Goal: Transaction & Acquisition: Purchase product/service

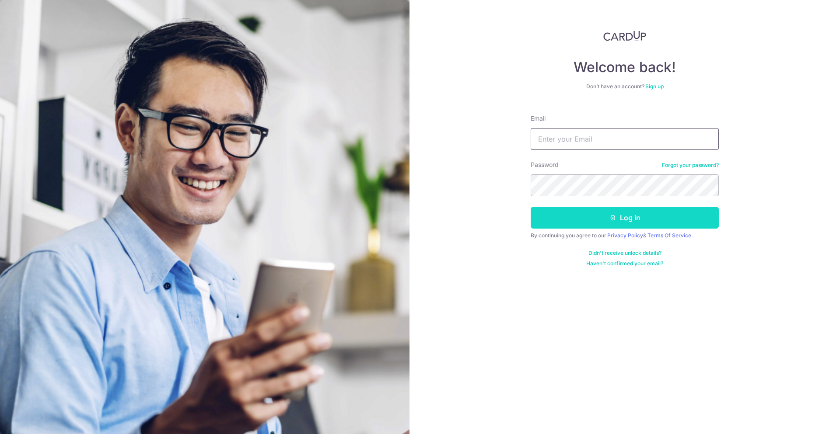
type input "hadiprayitnogunawan@gmail.com"
click at [583, 224] on button "Log in" at bounding box center [625, 218] width 188 height 22
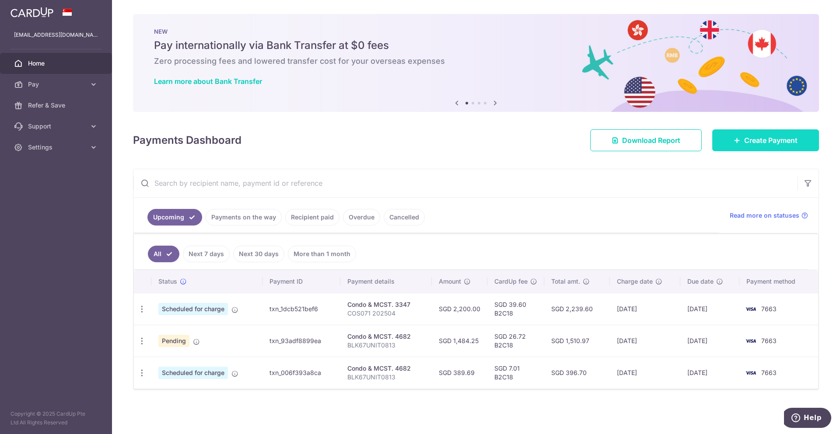
click at [773, 147] on link "Create Payment" at bounding box center [765, 140] width 107 height 22
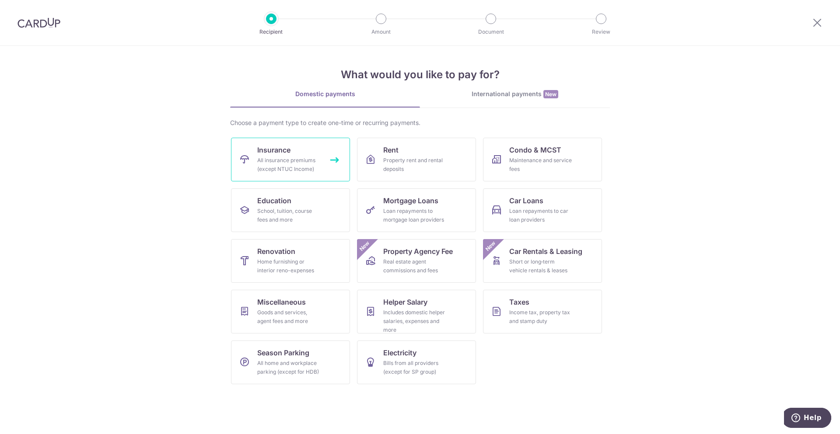
click at [286, 154] on span "Insurance" at bounding box center [273, 150] width 33 height 10
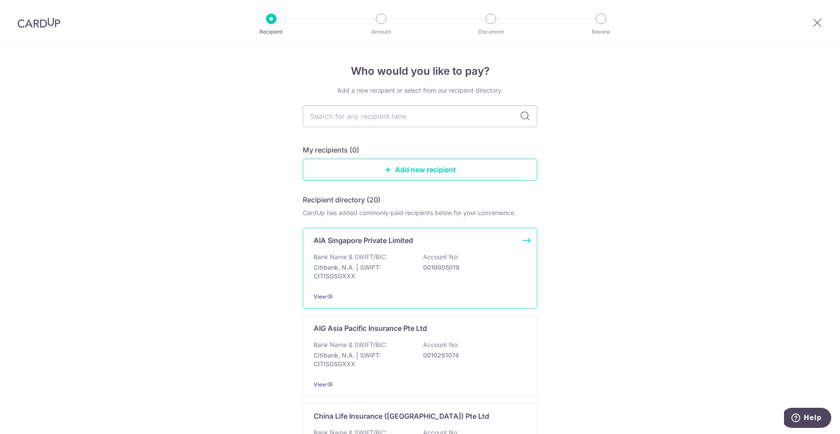
click at [349, 252] on div "AIA Singapore Private Limited Bank Name & SWIFT/BIC: Citibank, N.A. | SWIFT: CI…" at bounding box center [420, 268] width 234 height 81
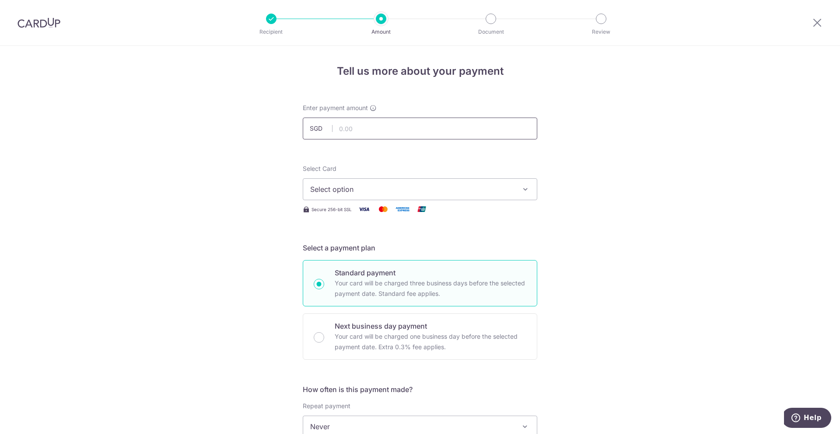
click at [360, 130] on input "text" at bounding box center [420, 129] width 234 height 22
type input "1,257.64"
click at [548, 227] on div "Tell us more about your payment Enter payment amount SGD 1,257.64 1257.64 Selec…" at bounding box center [420, 441] width 840 height 791
click at [527, 187] on icon "button" at bounding box center [525, 189] width 9 height 9
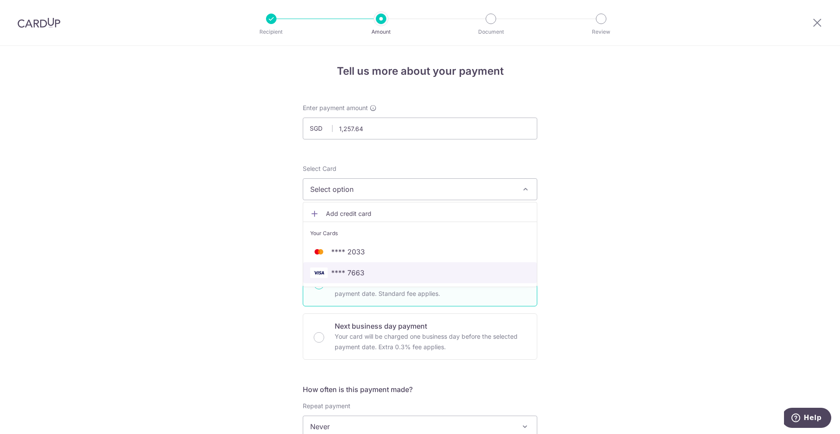
click at [346, 272] on span "**** 7663" at bounding box center [347, 273] width 33 height 10
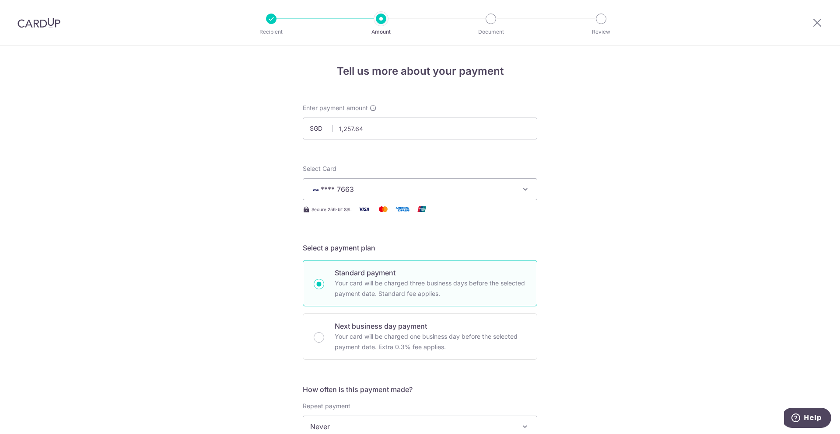
click at [608, 301] on div "Tell us more about your payment Enter payment amount SGD 1,257.64 1257.64 Selec…" at bounding box center [420, 441] width 840 height 791
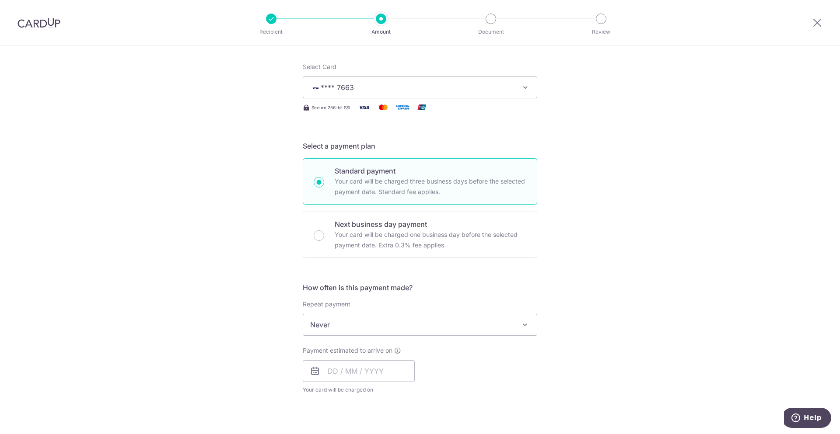
scroll to position [403, 0]
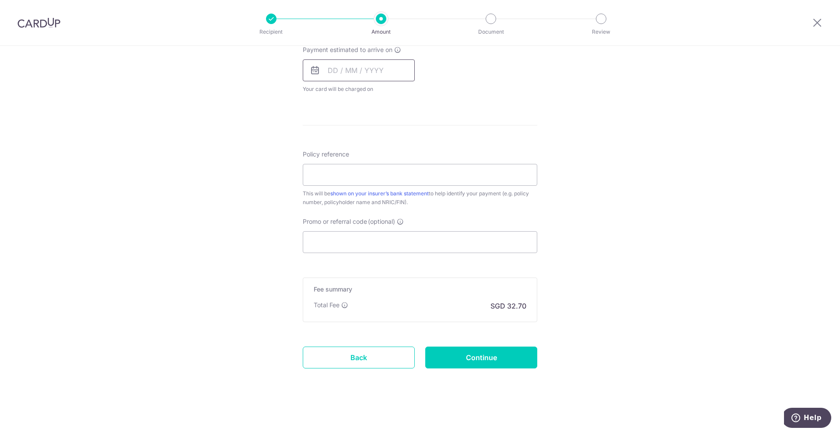
click at [377, 63] on input "text" at bounding box center [359, 70] width 112 height 22
click at [362, 71] on input "text" at bounding box center [359, 70] width 112 height 22
click at [389, 168] on link "18" at bounding box center [391, 168] width 14 height 14
type input "18/09/2025"
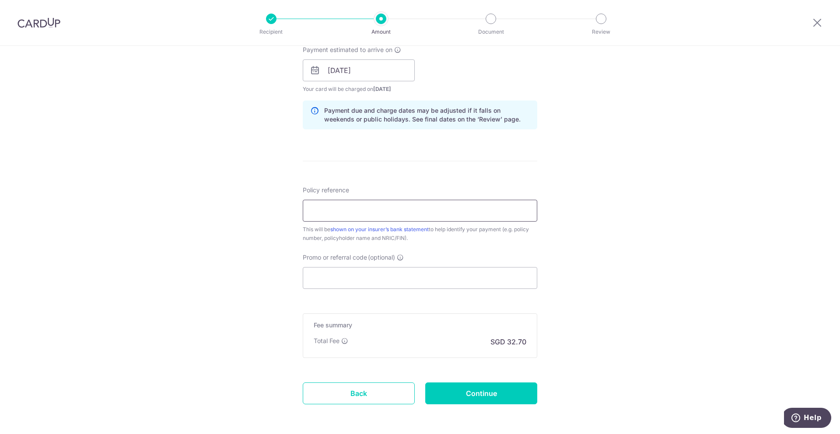
click at [376, 206] on input "Policy reference" at bounding box center [420, 211] width 234 height 22
paste input "H242872766"
type input "H242872766"
click at [479, 283] on input "Promo or referral code (optional)" at bounding box center [420, 278] width 234 height 22
click at [361, 277] on input "Promo or referral code (optional)" at bounding box center [420, 278] width 234 height 22
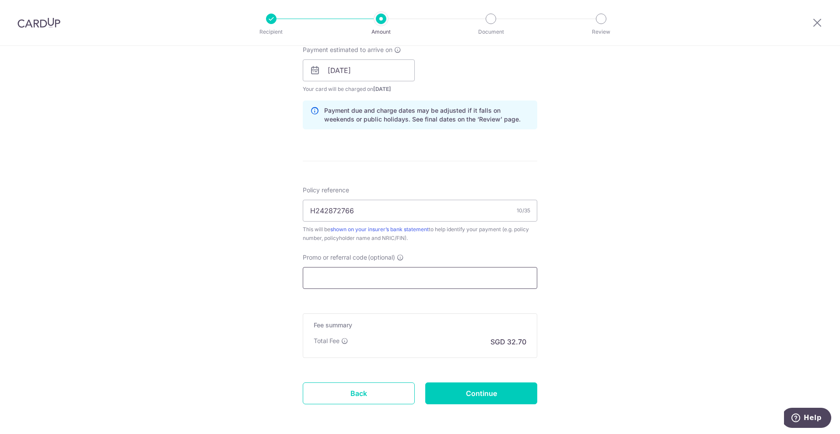
paste input "B2C18"
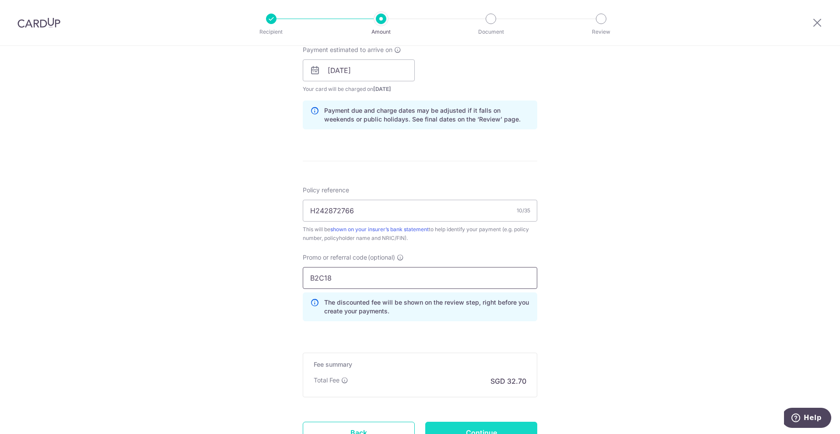
type input "B2C18"
click at [502, 434] on input "Continue" at bounding box center [481, 433] width 112 height 22
type input "Create Schedule"
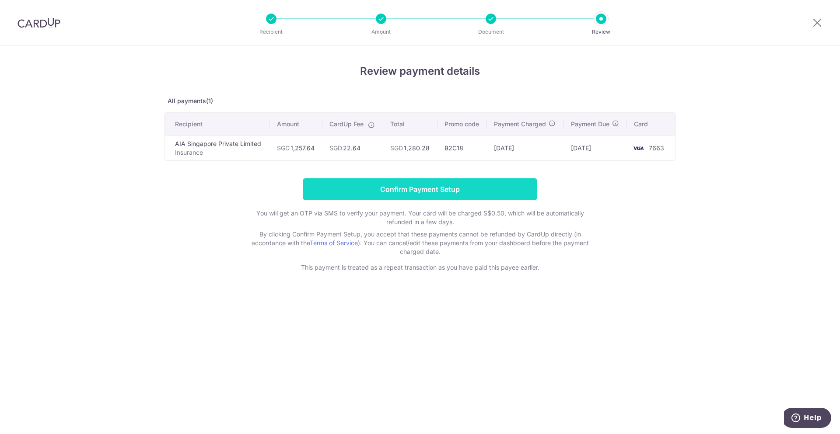
click at [437, 194] on input "Confirm Payment Setup" at bounding box center [420, 189] width 234 height 22
